Goal: Find specific page/section: Find specific page/section

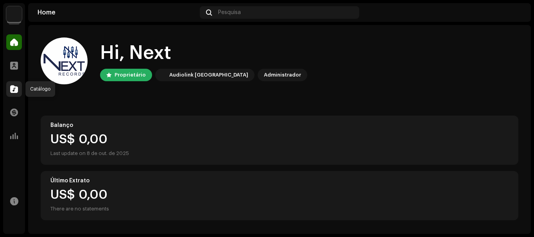
click at [15, 91] on span at bounding box center [14, 89] width 8 height 6
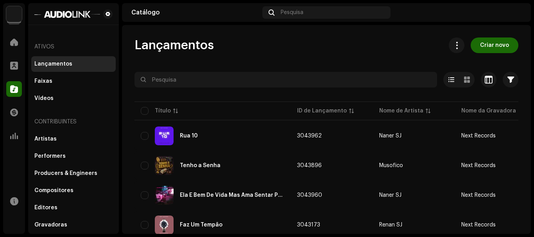
click at [532, 110] on div "Next Records Home Perfil Catálogo Transações Análise Recursos Ativos Lançamento…" at bounding box center [267, 118] width 534 height 237
click at [530, 113] on div "Next Records Home Perfil Catálogo Transações Análise Recursos Ativos Lançamento…" at bounding box center [267, 118] width 534 height 237
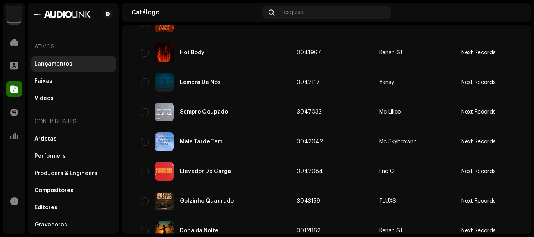
scroll to position [623, 0]
